Goal: Task Accomplishment & Management: Manage account settings

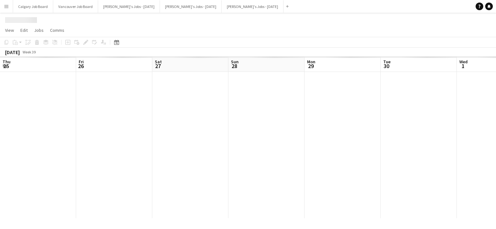
scroll to position [0, 166]
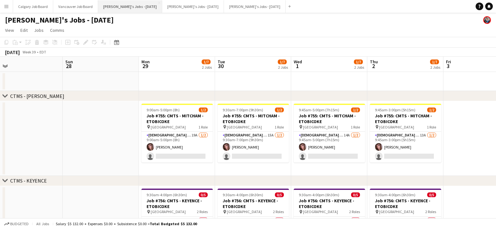
click at [149, 9] on button "[PERSON_NAME]'s Jobs - [DATE] Close" at bounding box center [130, 6] width 64 height 12
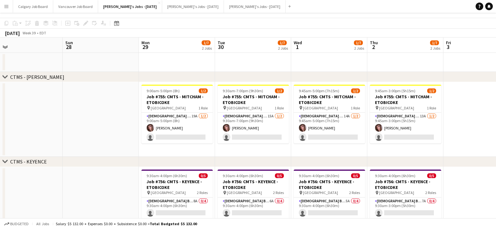
scroll to position [20, 0]
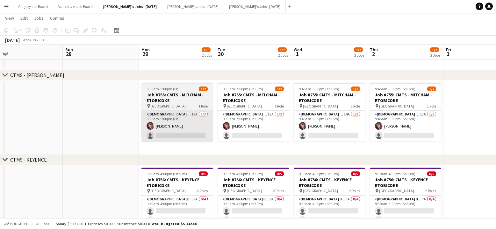
click at [172, 141] on app-card-role "[DEMOGRAPHIC_DATA] Brand Ambassador 19A [DATE] 9:00am-5:00pm (8h) [PERSON_NAME]…" at bounding box center [177, 126] width 71 height 31
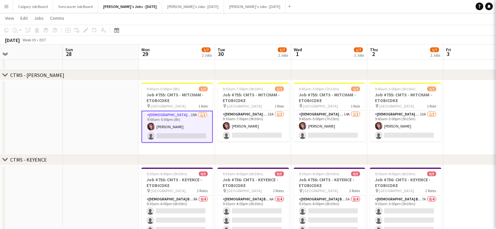
drag, startPoint x: 176, startPoint y: 136, endPoint x: 209, endPoint y: 122, distance: 36.6
click at [176, 136] on app-card-role "[DEMOGRAPHIC_DATA] Brand Ambassador 19A [DATE] 9:00am-5:00pm (8h) [PERSON_NAME]…" at bounding box center [177, 127] width 71 height 32
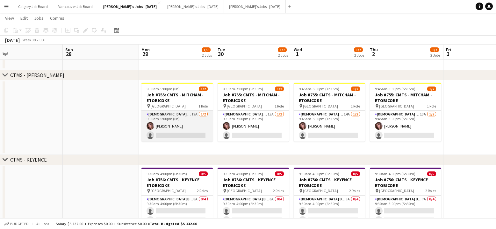
click at [188, 130] on app-card-role "[DEMOGRAPHIC_DATA] Brand Ambassador 19A [DATE] 9:00am-5:00pm (8h) [PERSON_NAME]…" at bounding box center [177, 126] width 71 height 31
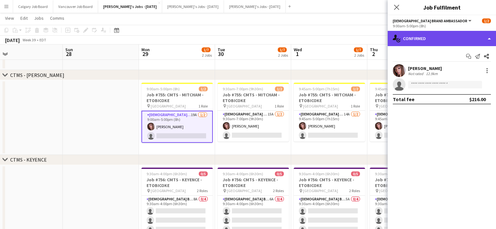
click at [425, 39] on div "single-neutral-actions-check-2 Confirmed" at bounding box center [442, 38] width 108 height 15
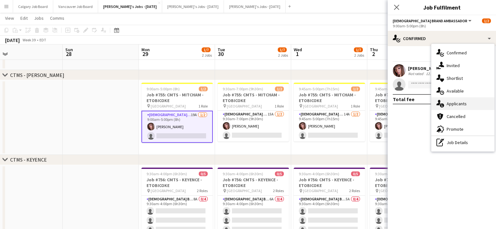
click at [454, 102] on div "single-neutral-actions-information Applicants" at bounding box center [463, 104] width 63 height 13
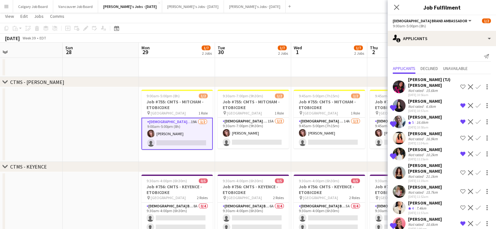
scroll to position [11, 0]
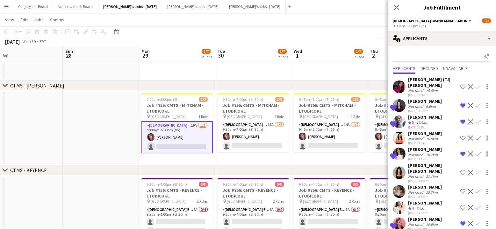
click at [410, 102] on div "[PERSON_NAME]" at bounding box center [425, 101] width 34 height 6
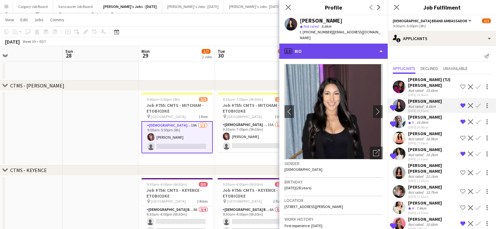
click at [320, 44] on div "profile Bio" at bounding box center [334, 51] width 108 height 15
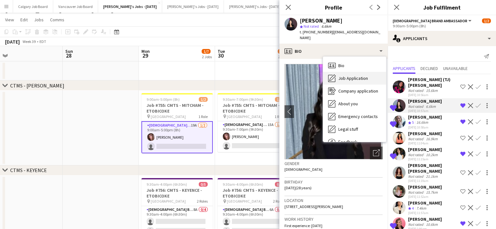
click at [334, 75] on icon "Job Application" at bounding box center [332, 79] width 8 height 8
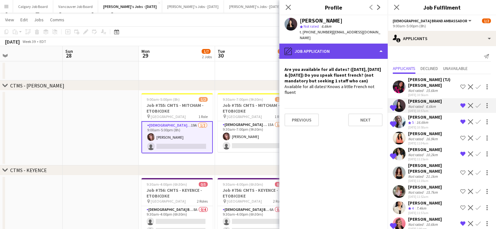
click at [361, 50] on div "pencil4 Job Application" at bounding box center [334, 51] width 108 height 15
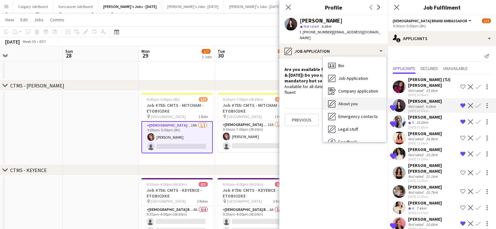
click at [358, 98] on div "About you About you" at bounding box center [354, 104] width 63 height 13
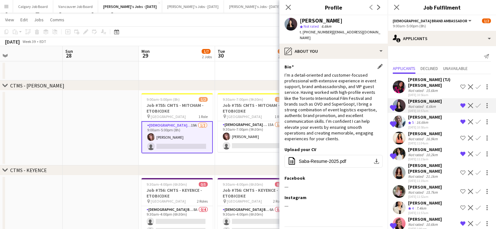
scroll to position [0, 0]
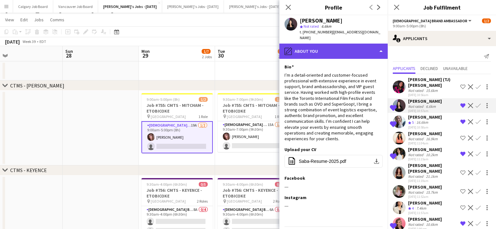
click at [345, 49] on div "pencil4 About you" at bounding box center [334, 51] width 108 height 15
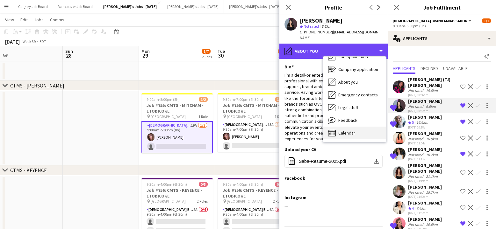
scroll to position [22, 0]
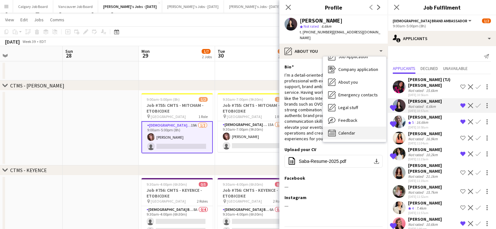
click at [350, 127] on div "Calendar Calendar" at bounding box center [354, 133] width 63 height 13
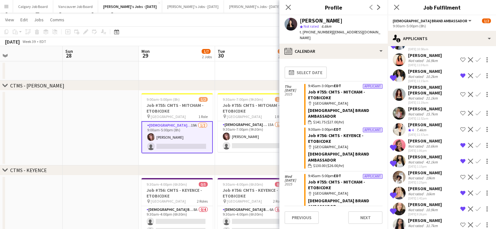
scroll to position [96, 0]
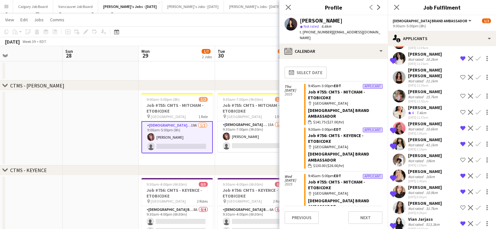
click at [191, 77] on app-date-cell at bounding box center [177, 71] width 76 height 19
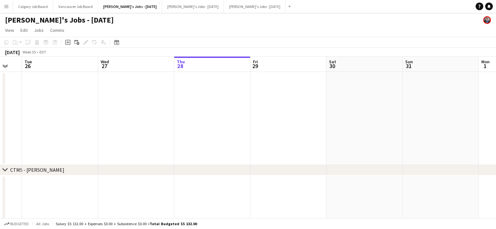
scroll to position [0, 0]
click at [197, 7] on button "[PERSON_NAME]'s Jobs - [DATE] Close" at bounding box center [193, 6] width 62 height 12
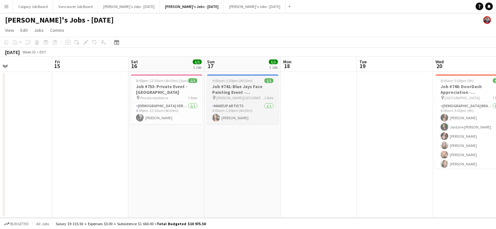
scroll to position [0, 176]
click at [233, 84] on h3 "Job #741: Blue Jays Face Painting Event - [GEOGRAPHIC_DATA]" at bounding box center [243, 89] width 71 height 11
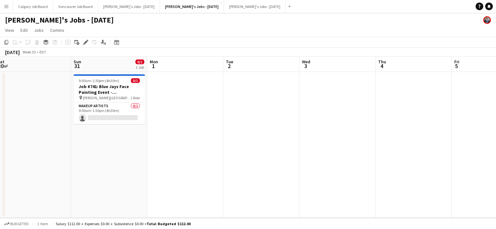
scroll to position [0, 157]
click at [120, 142] on app-date-cell "9:00am-1:30pm (4h30m) 0/1 Job #741: Blue Jays Face Painting Event - [GEOGRAPHIC…" at bounding box center [110, 145] width 76 height 146
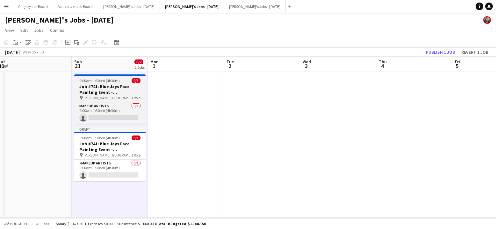
click at [113, 80] on span "9:00am-1:30pm (4h30m)" at bounding box center [99, 80] width 40 height 5
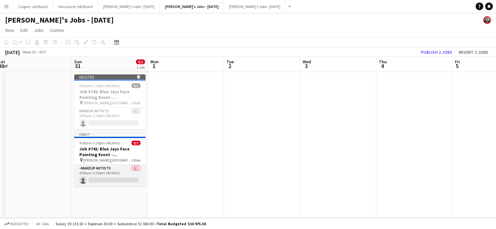
click at [109, 178] on app-card-role "Makeup Artists 0/1 9:00am-1:30pm (4h30m) single-neutral-actions" at bounding box center [109, 176] width 71 height 22
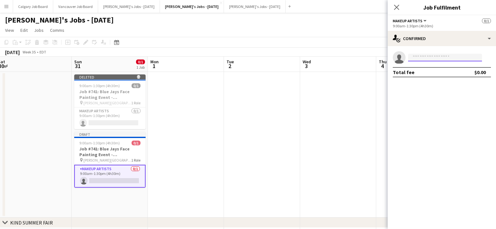
click at [460, 59] on input at bounding box center [445, 58] width 74 height 8
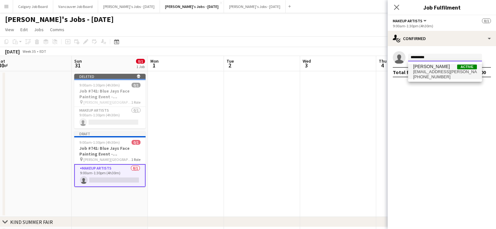
scroll to position [3, 0]
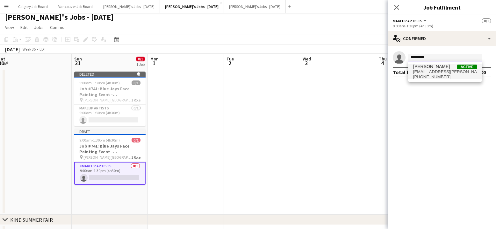
type input "*********"
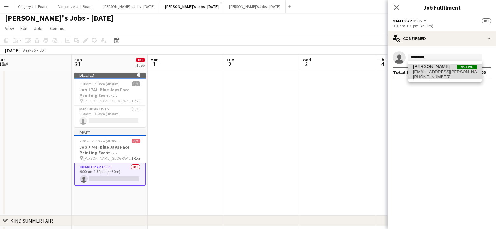
click at [454, 69] on span "[PERSON_NAME] Active" at bounding box center [445, 66] width 64 height 5
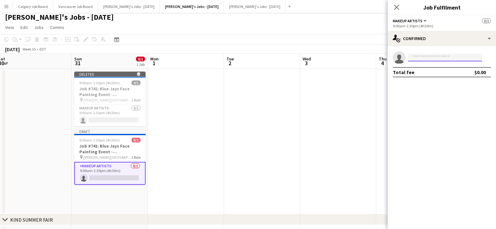
scroll to position [3, 0]
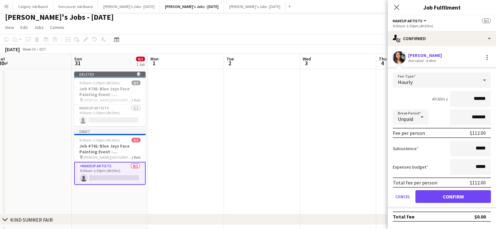
click at [425, 193] on button "Confirm" at bounding box center [454, 197] width 76 height 13
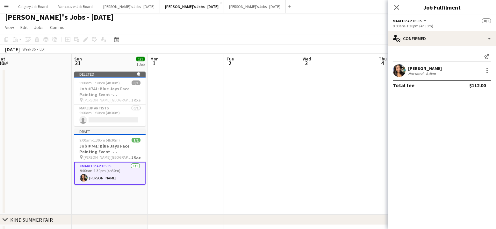
click at [286, 145] on app-date-cell at bounding box center [262, 142] width 76 height 146
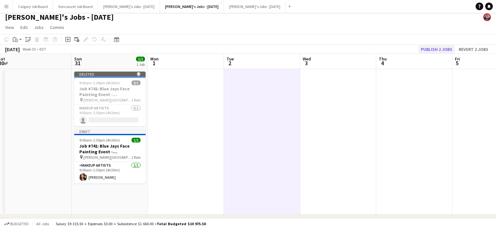
click at [446, 48] on button "Publish 2 jobs" at bounding box center [436, 49] width 37 height 8
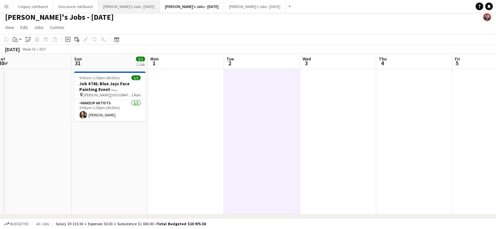
click at [144, 4] on button "[PERSON_NAME]'s Jobs - [DATE] Close" at bounding box center [129, 6] width 62 height 12
